Goal: Obtain resource: Obtain resource

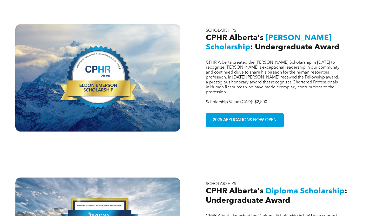
scroll to position [144, 0]
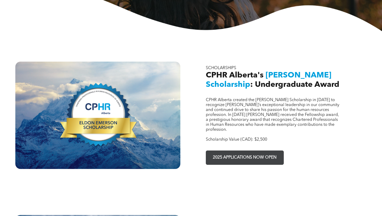
click at [242, 153] on span "2025 APPLICATIONS NOW OPEN" at bounding box center [244, 158] width 67 height 10
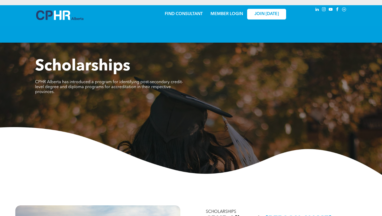
scroll to position [144, 0]
